Goal: Task Accomplishment & Management: Manage account settings

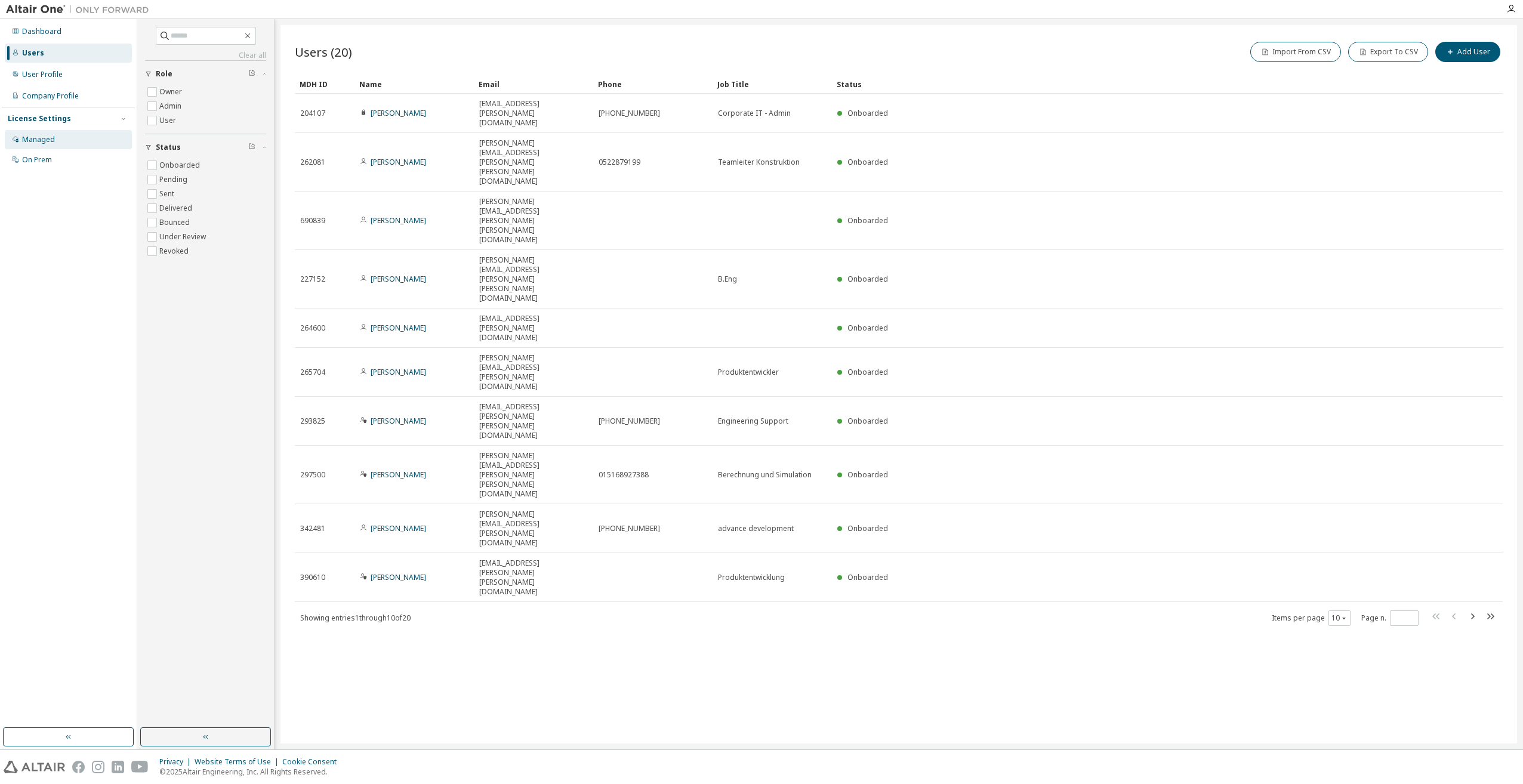
click at [58, 145] on div "Managed" at bounding box center [68, 139] width 127 height 19
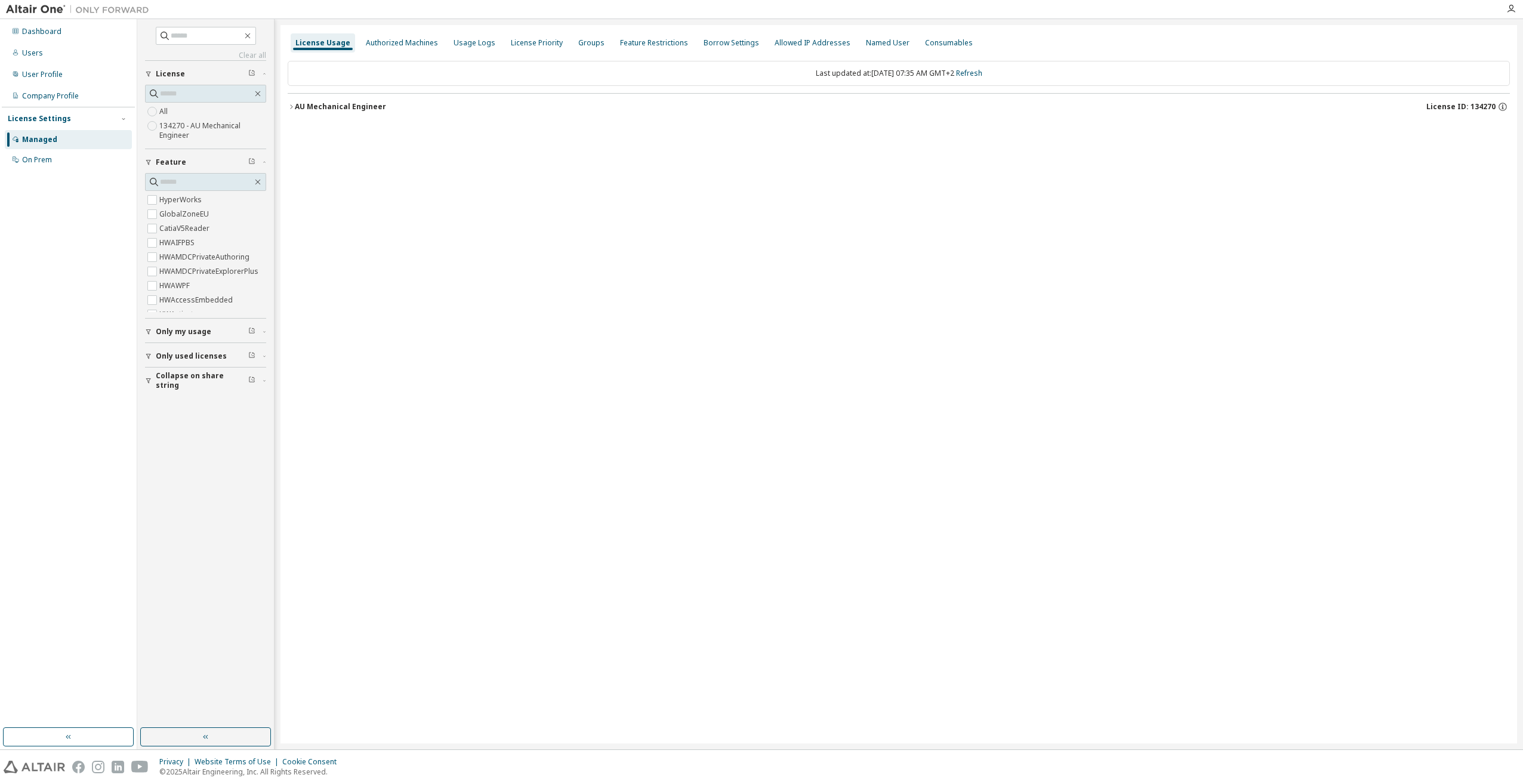
click at [343, 106] on div "AU Mechanical Engineer" at bounding box center [340, 107] width 91 height 9
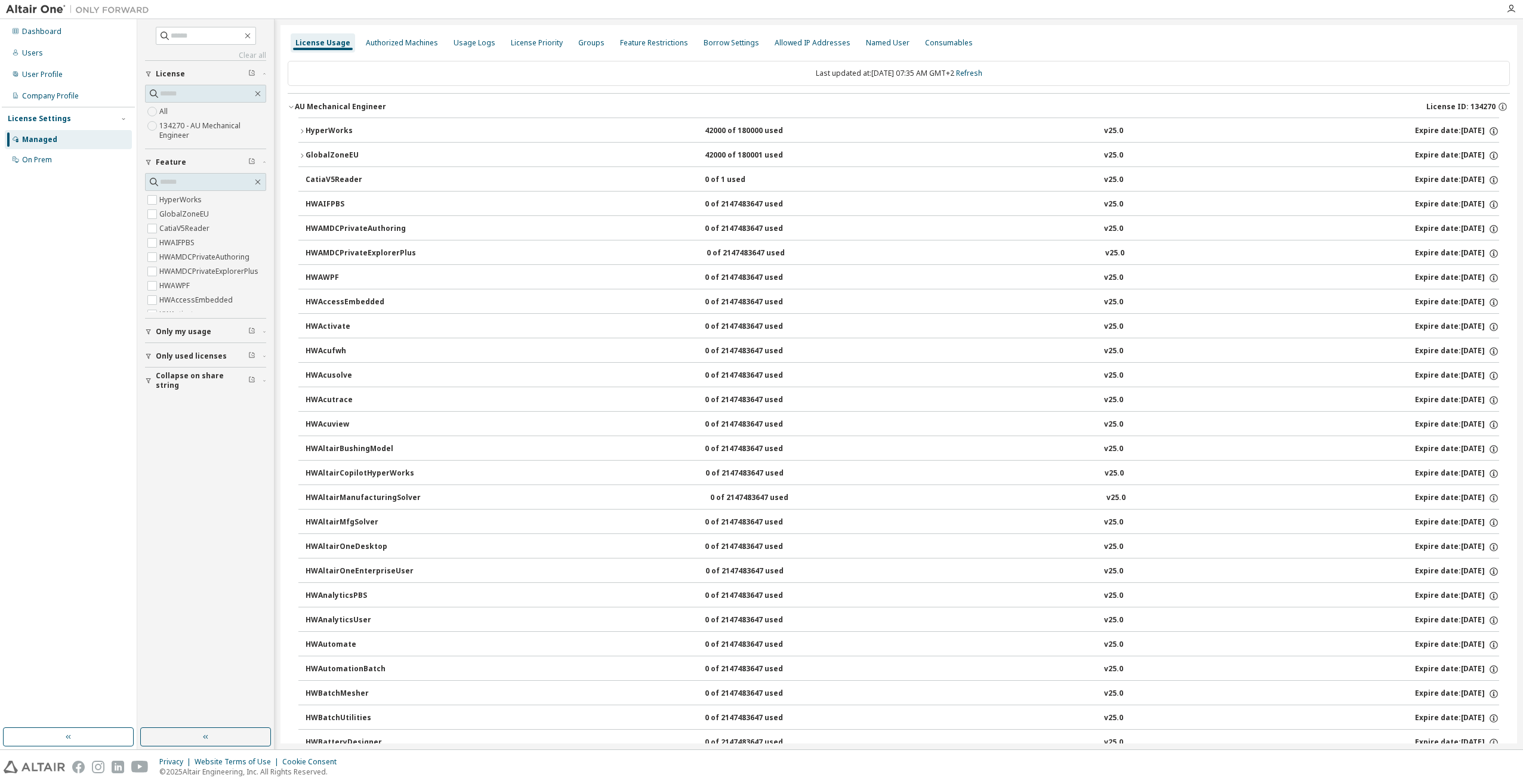
click at [452, 129] on div "HyperWorks 42000 of 180000 used v25.0 Expire date: [DATE]" at bounding box center [902, 131] width 1194 height 11
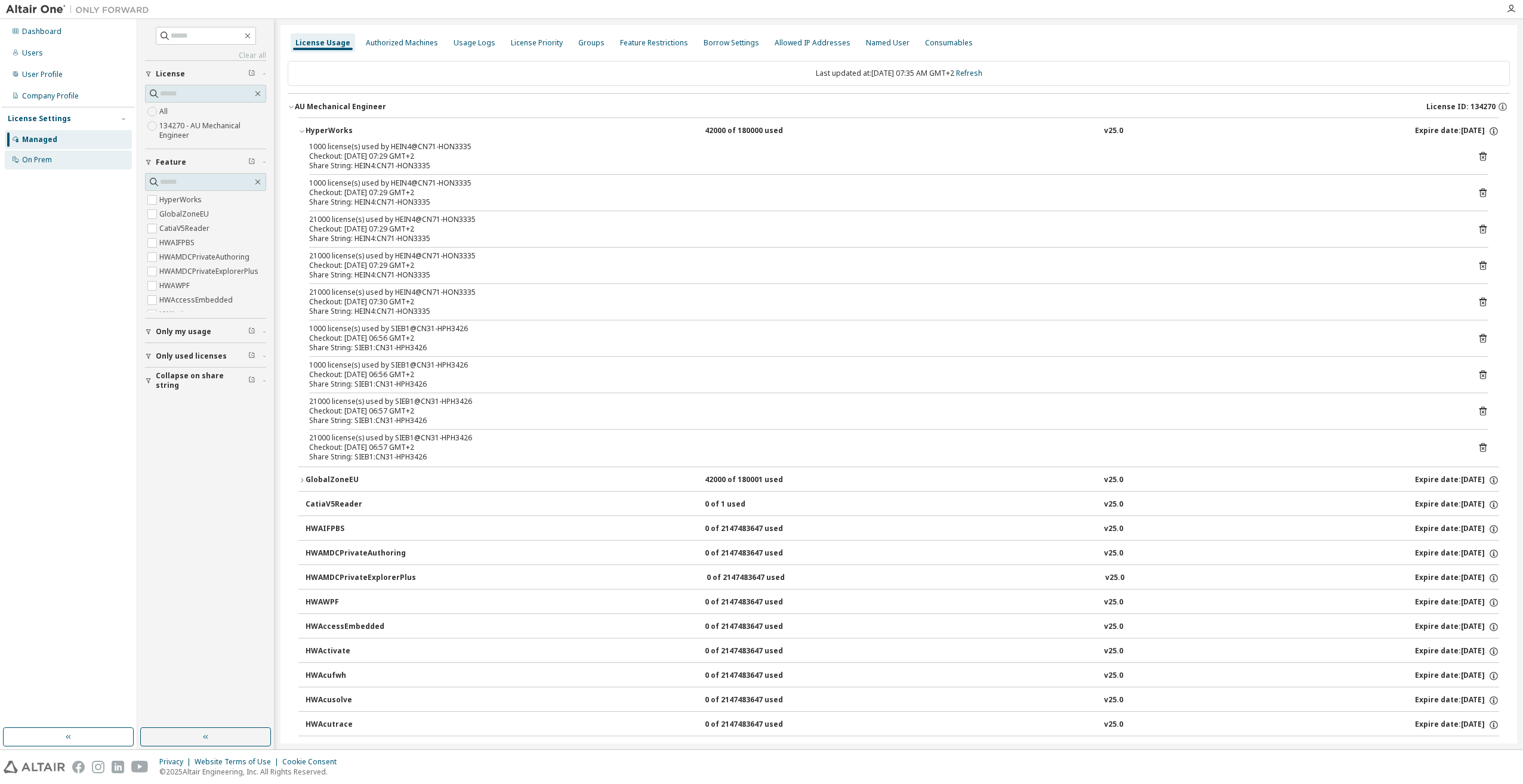
click at [45, 160] on div "On Prem" at bounding box center [37, 160] width 30 height 9
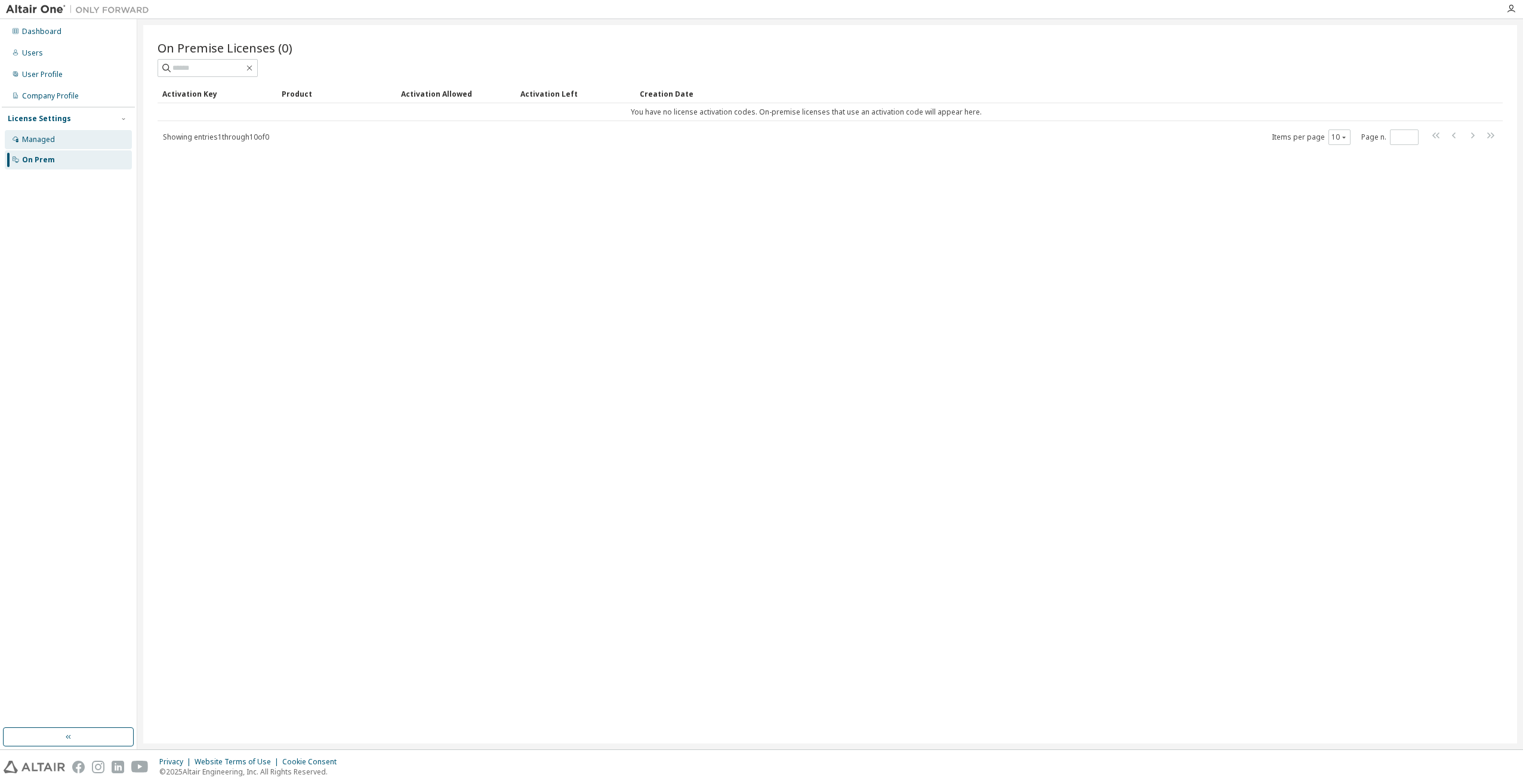
click at [46, 133] on div "Managed" at bounding box center [68, 139] width 127 height 19
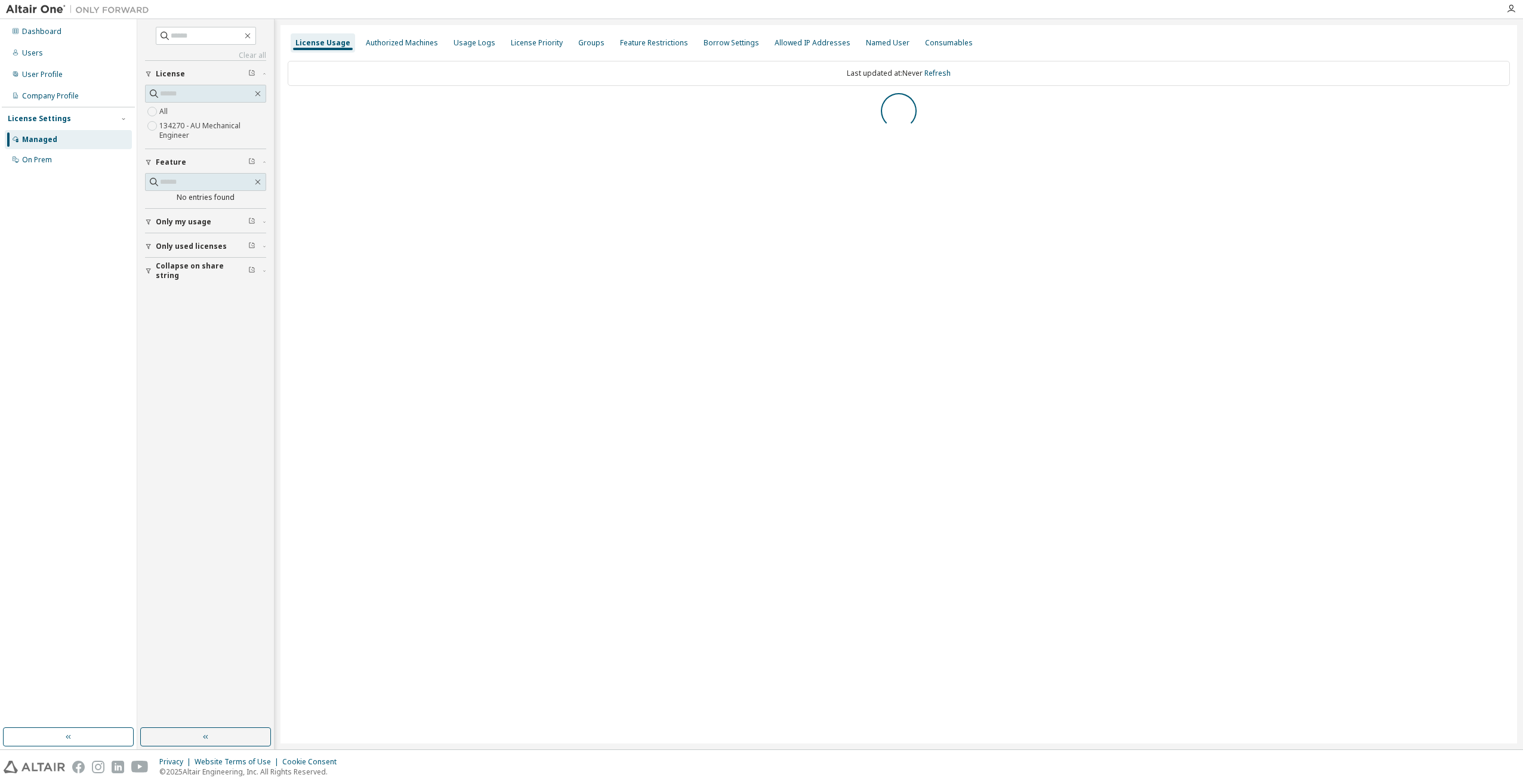
click at [190, 125] on label "134270 - AU Mechanical Engineer" at bounding box center [213, 131] width 107 height 24
click at [341, 107] on div "AU Mechanical Engineer" at bounding box center [340, 107] width 91 height 9
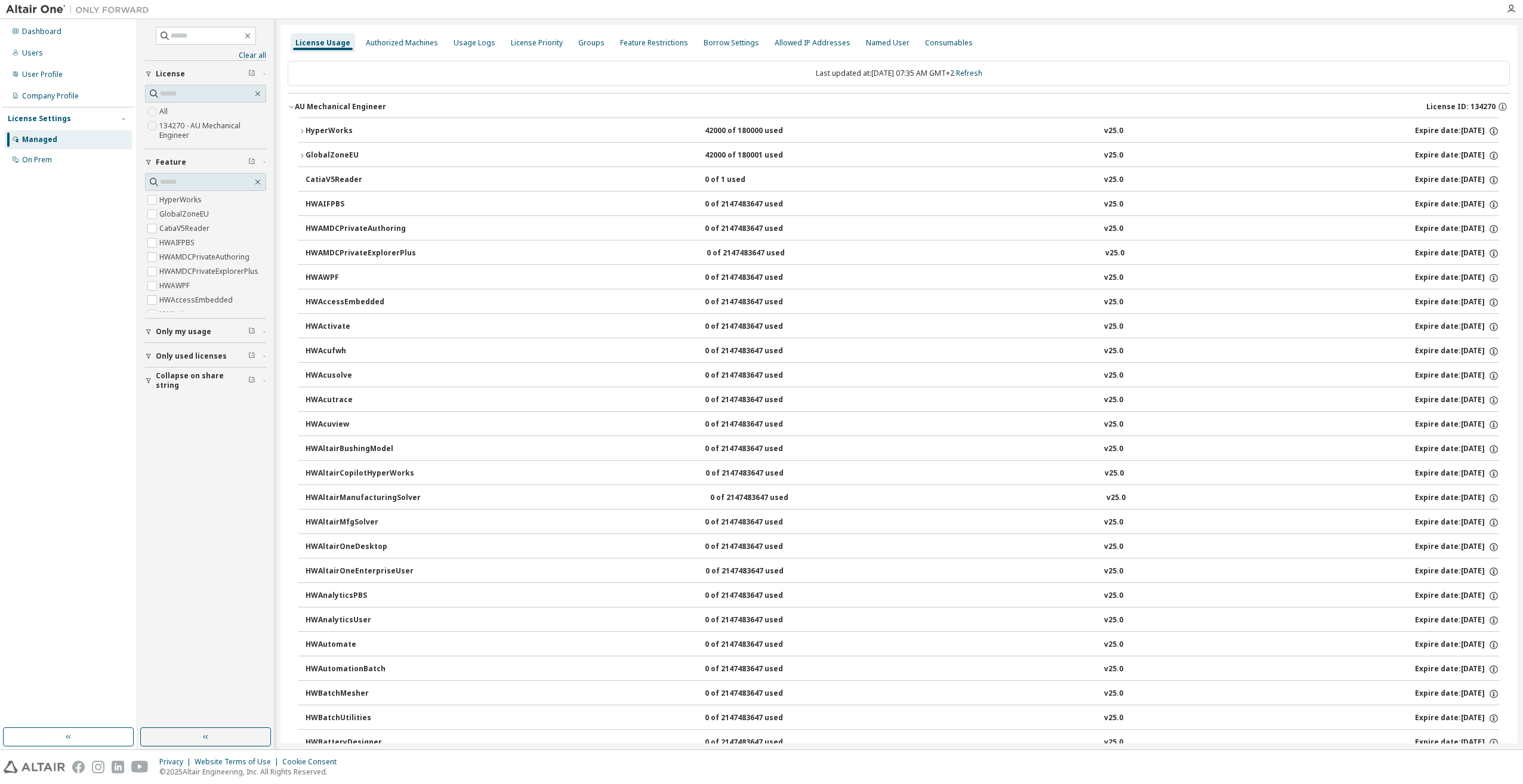
click at [348, 159] on div "GlobalZoneEU" at bounding box center [359, 156] width 107 height 11
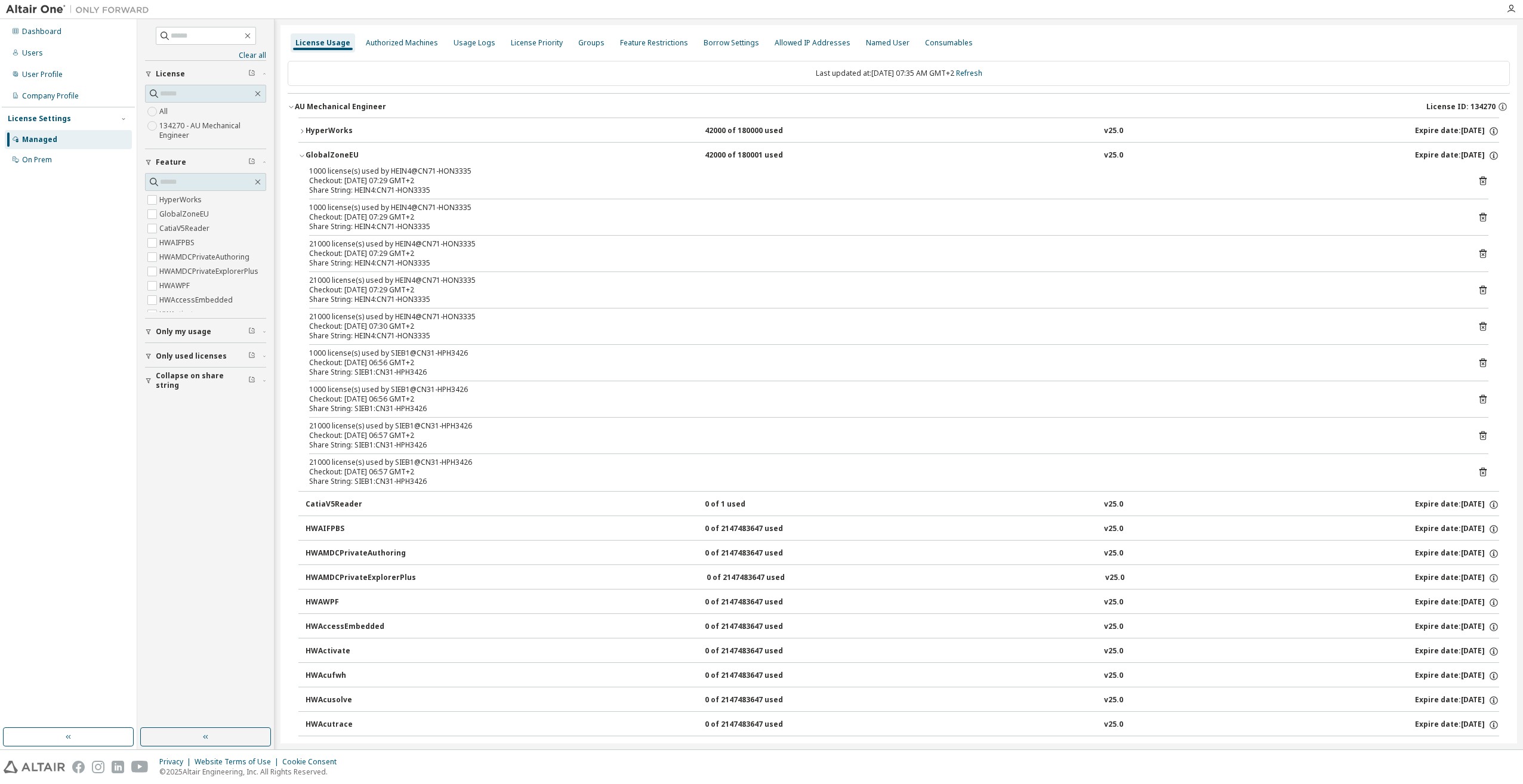
click at [348, 159] on div "GlobalZoneEU" at bounding box center [359, 156] width 107 height 11
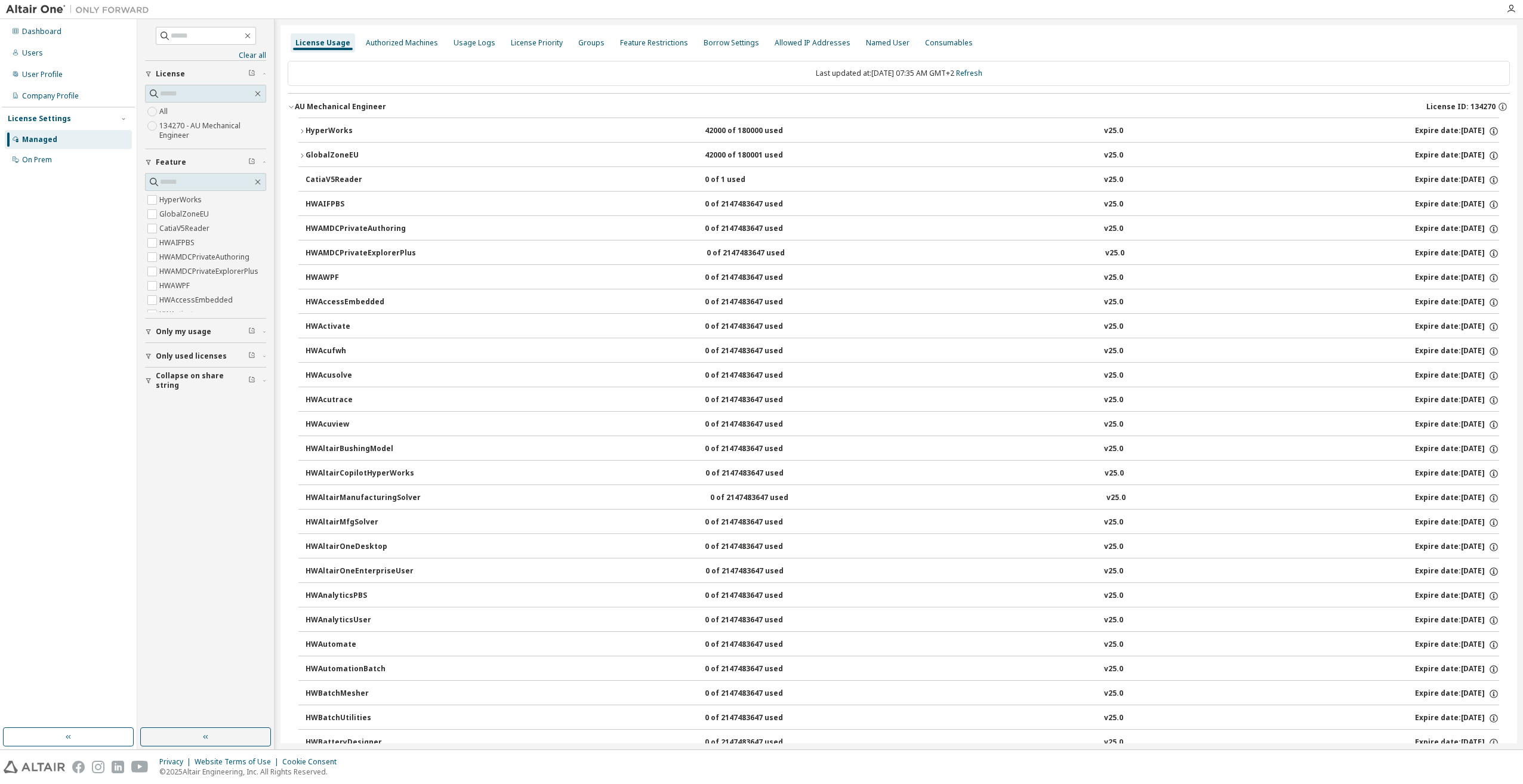
click at [331, 131] on div "HyperWorks" at bounding box center [359, 131] width 107 height 11
